Goal: Information Seeking & Learning: Learn about a topic

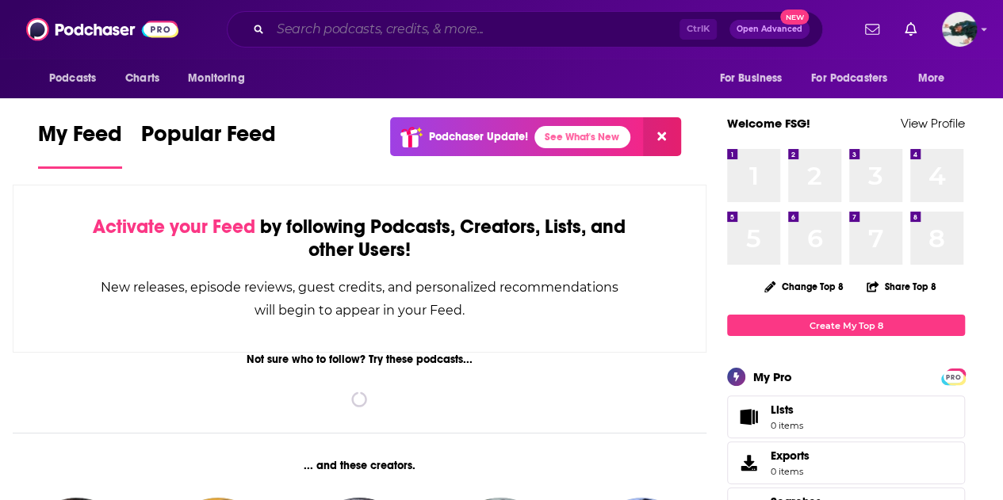
click at [419, 20] on input "Search podcasts, credits, & more..." at bounding box center [474, 29] width 409 height 25
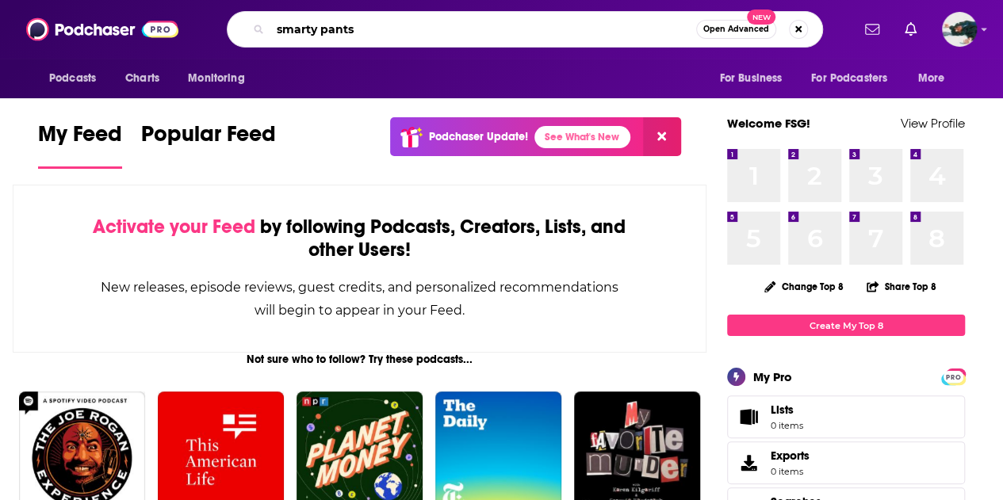
type input "smarty pants"
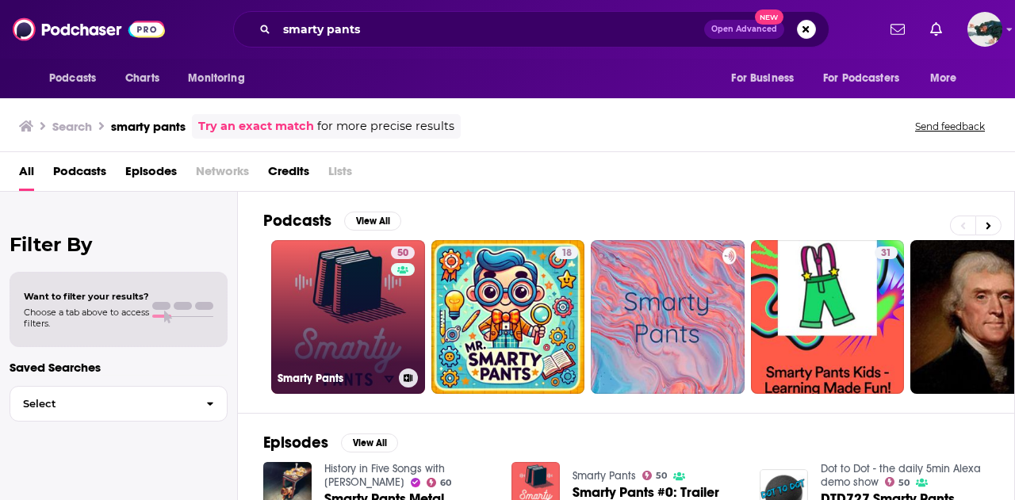
click at [341, 304] on link "50 Smarty Pants" at bounding box center [348, 317] width 154 height 154
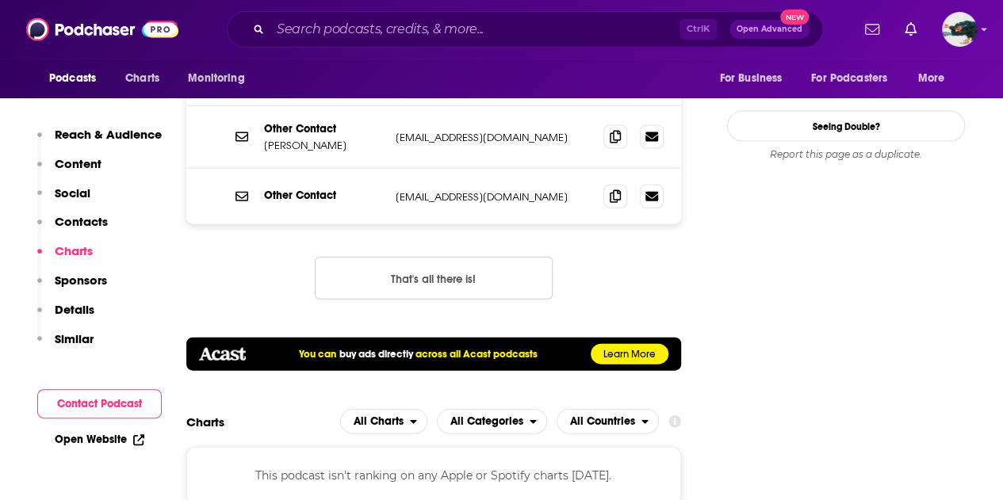
scroll to position [1614, 0]
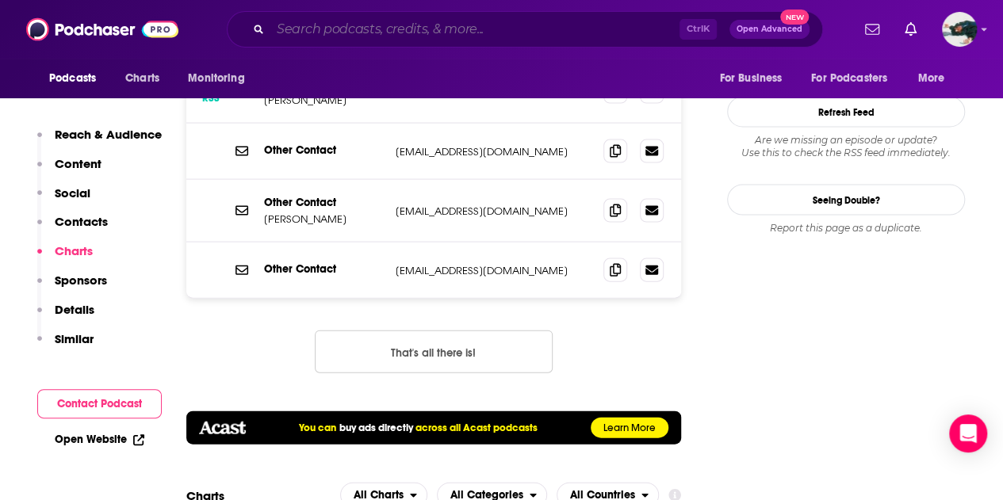
click at [346, 33] on input "Search podcasts, credits, & more..." at bounding box center [474, 29] width 409 height 25
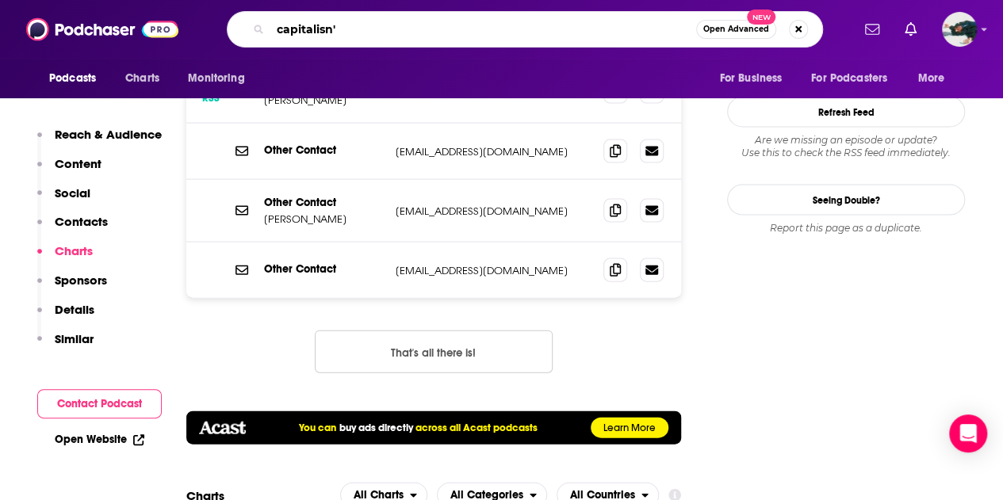
type input "capitalisn't"
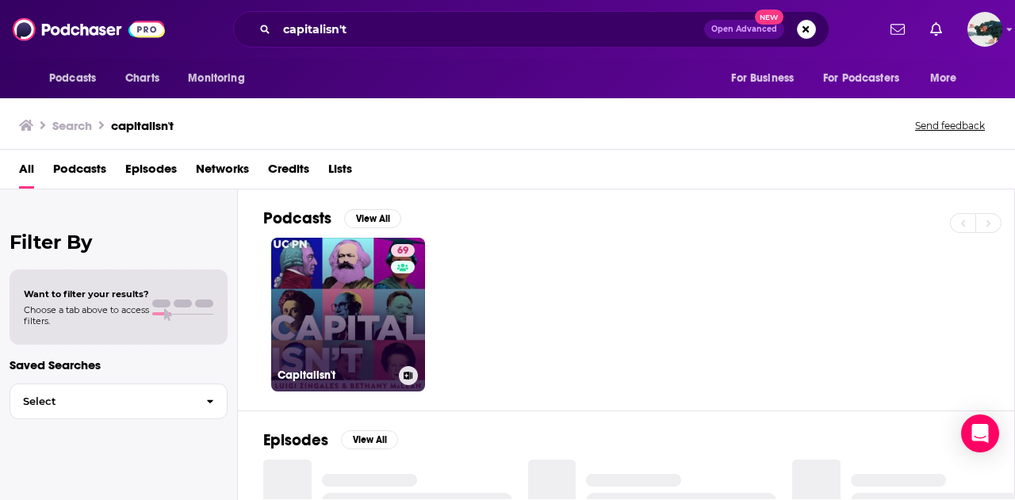
click at [314, 285] on link "69 Capitalisn't" at bounding box center [348, 315] width 154 height 154
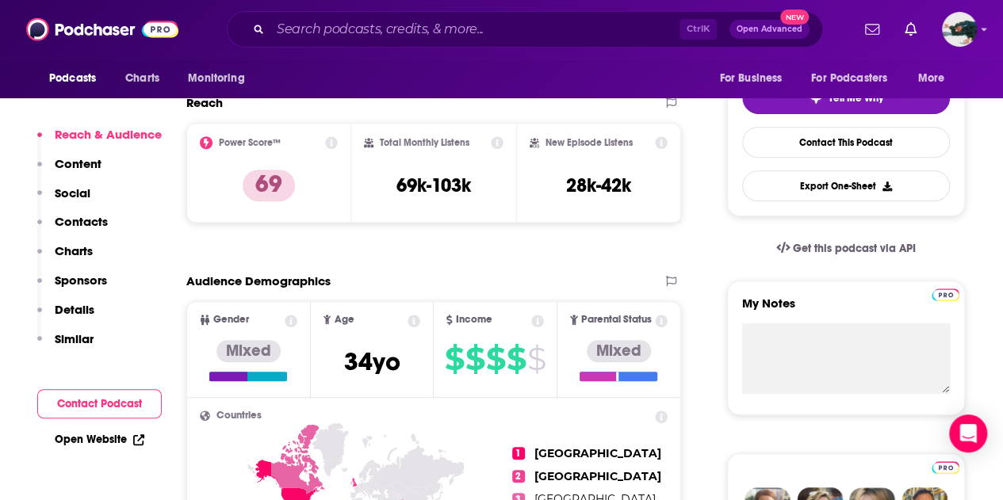
scroll to position [363, 0]
